Goal: Transaction & Acquisition: Subscribe to service/newsletter

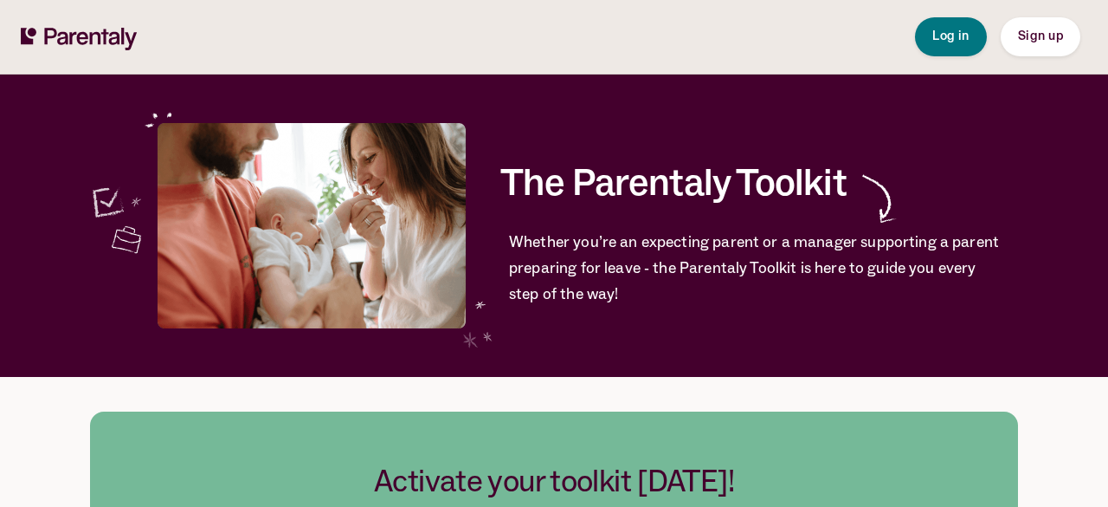
click at [1048, 34] on span "Sign up" at bounding box center [1040, 36] width 45 height 12
